Goal: Task Accomplishment & Management: Manage account settings

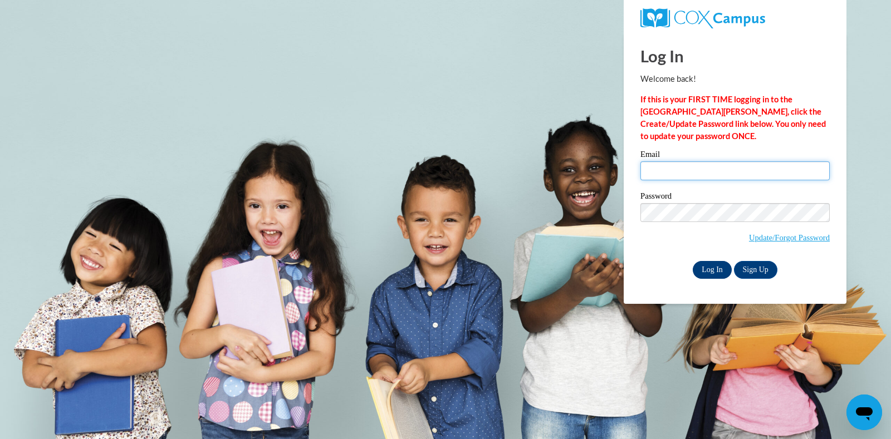
type input "[EMAIL_ADDRESS][DOMAIN_NAME]"
click at [703, 267] on input "Log In" at bounding box center [712, 270] width 39 height 18
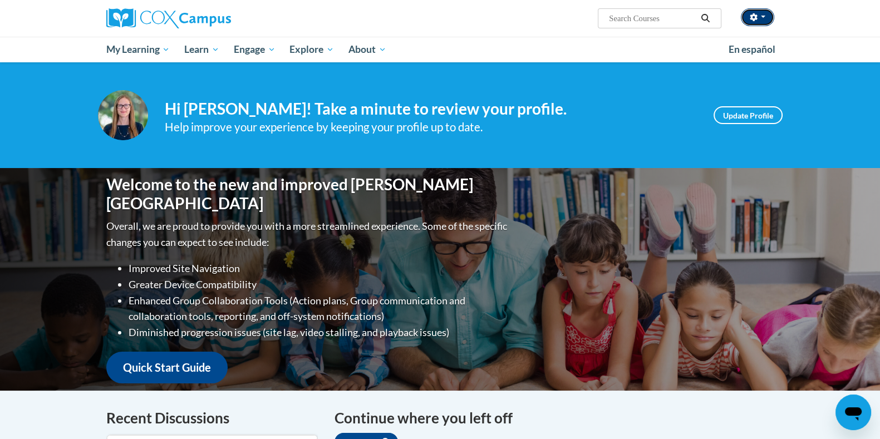
click at [763, 18] on button "button" at bounding box center [757, 17] width 33 height 18
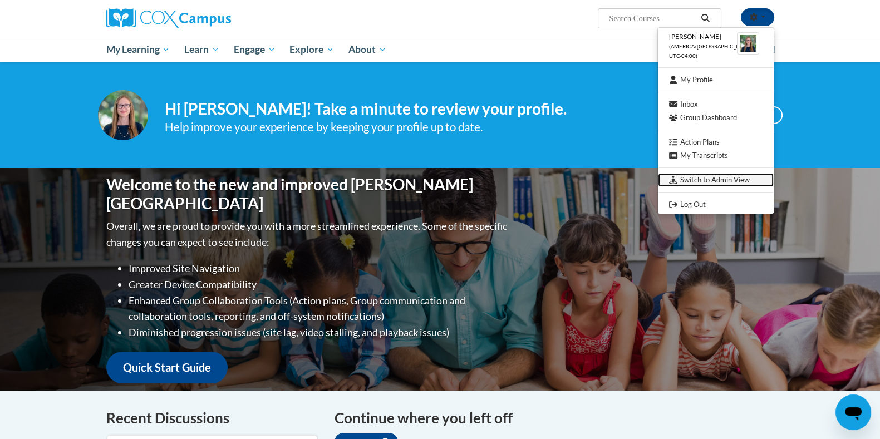
click at [731, 178] on link "Switch to Admin View" at bounding box center [716, 180] width 116 height 14
